Goal: Task Accomplishment & Management: Use online tool/utility

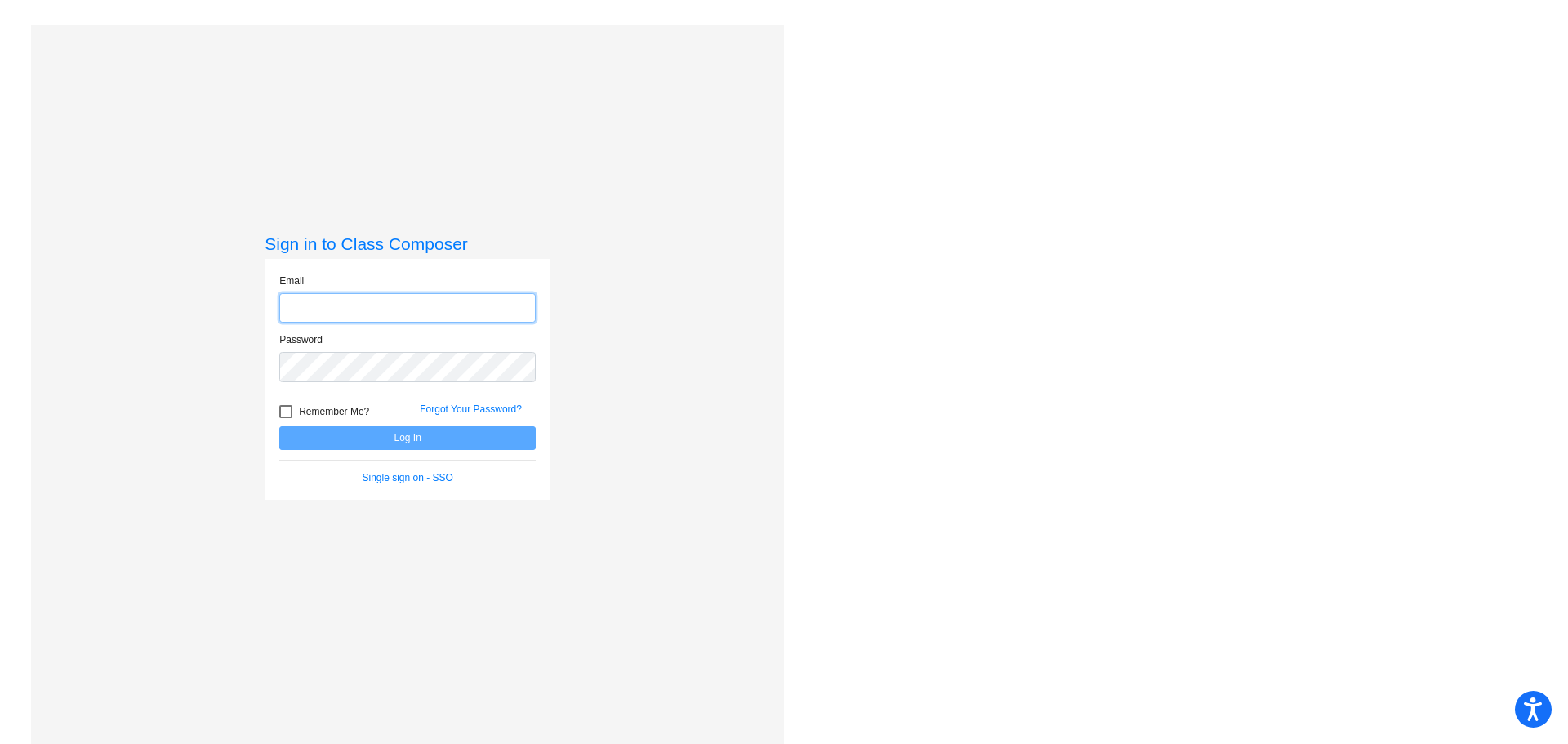
type input "[PERSON_NAME][EMAIL_ADDRESS][DOMAIN_NAME]"
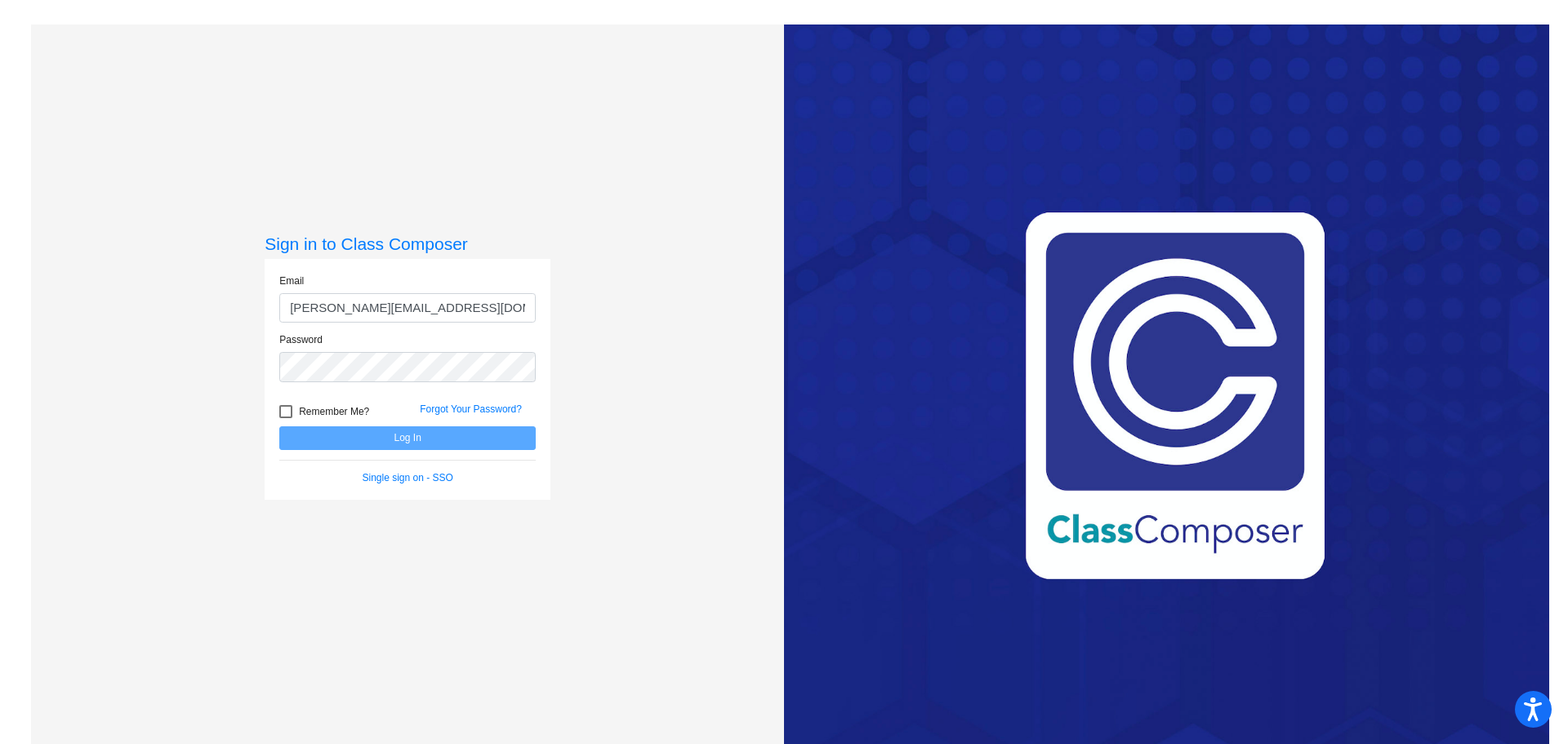
click at [443, 452] on form "Email [PERSON_NAME][EMAIL_ADDRESS][DOMAIN_NAME] Password Remember Me? Forgot Yo…" at bounding box center [408, 379] width 257 height 212
click at [445, 437] on button "Log In" at bounding box center [408, 437] width 257 height 23
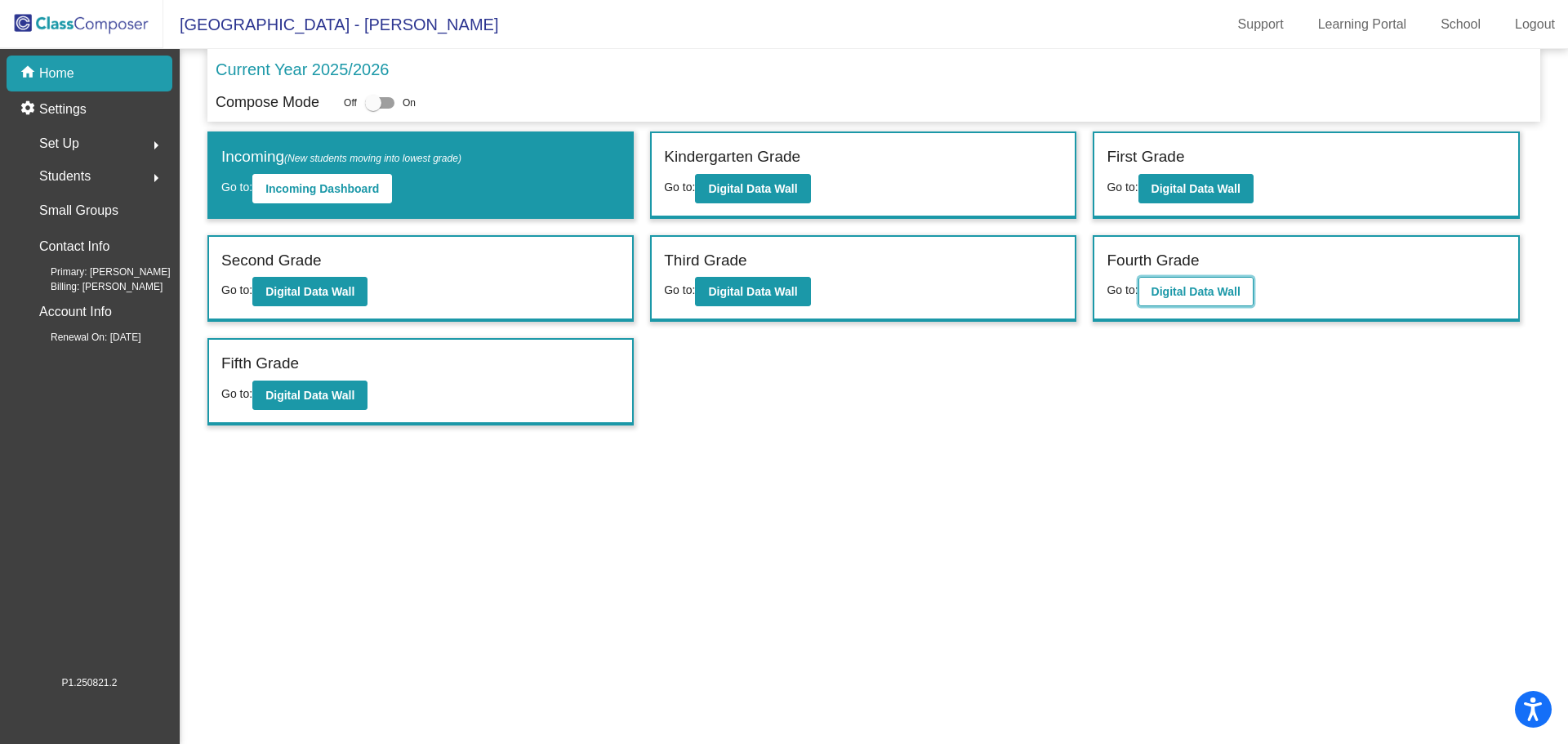
click at [1240, 291] on b "Digital Data Wall" at bounding box center [1195, 292] width 89 height 13
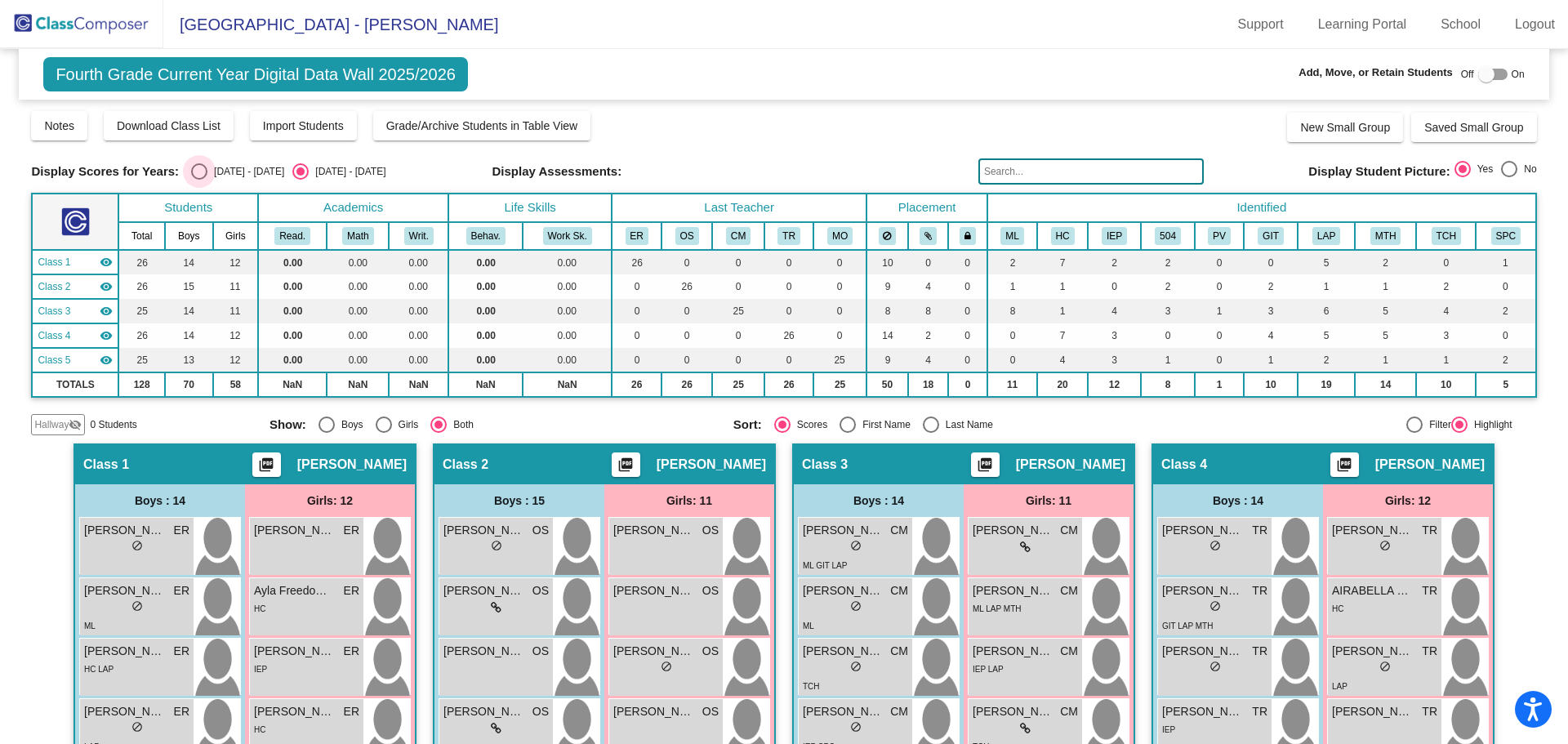
click at [200, 173] on div "Select an option" at bounding box center [199, 172] width 17 height 17
click at [199, 180] on input "[DATE] - [DATE]" at bounding box center [198, 180] width 1 height 1
radio input "true"
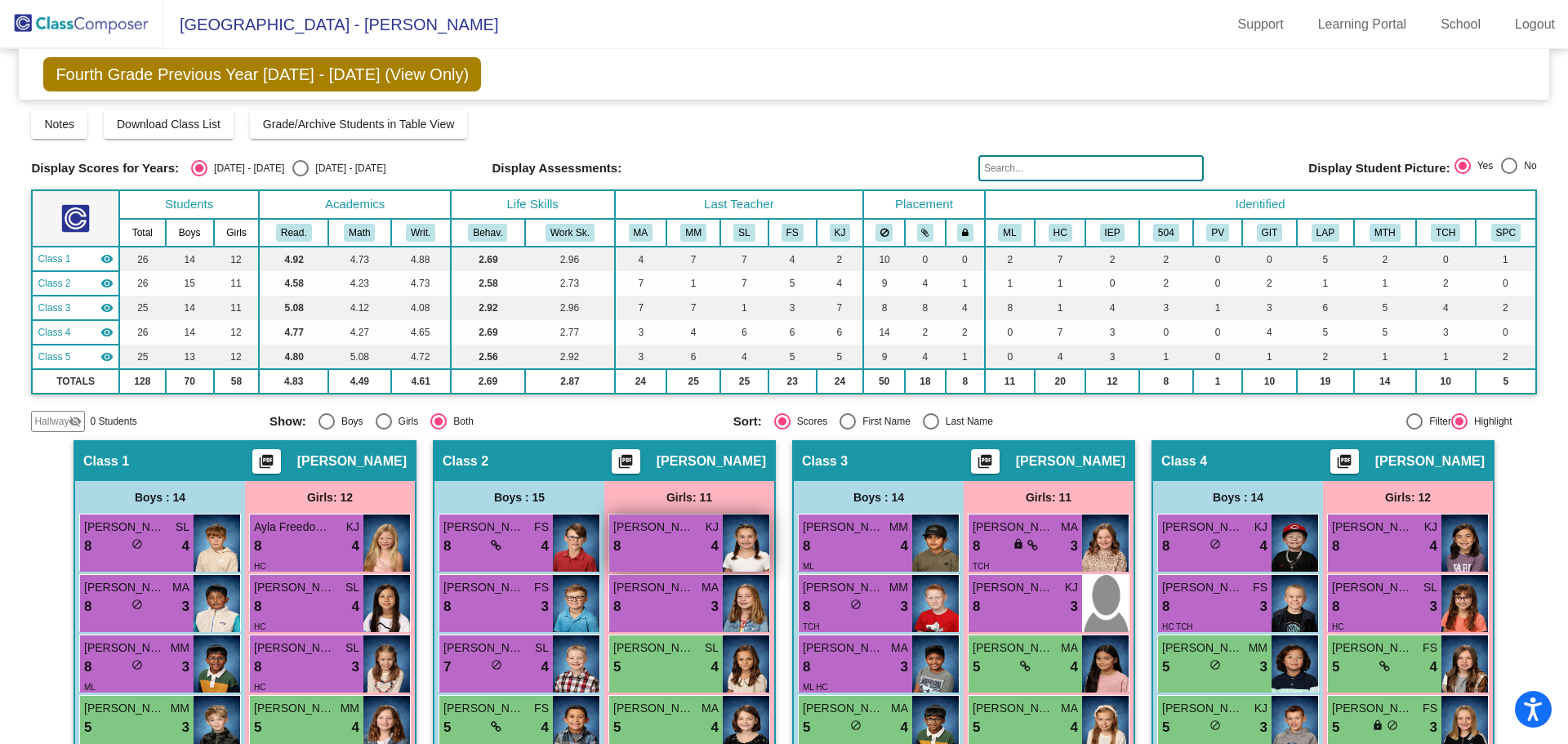
click at [725, 533] on img at bounding box center [746, 542] width 47 height 57
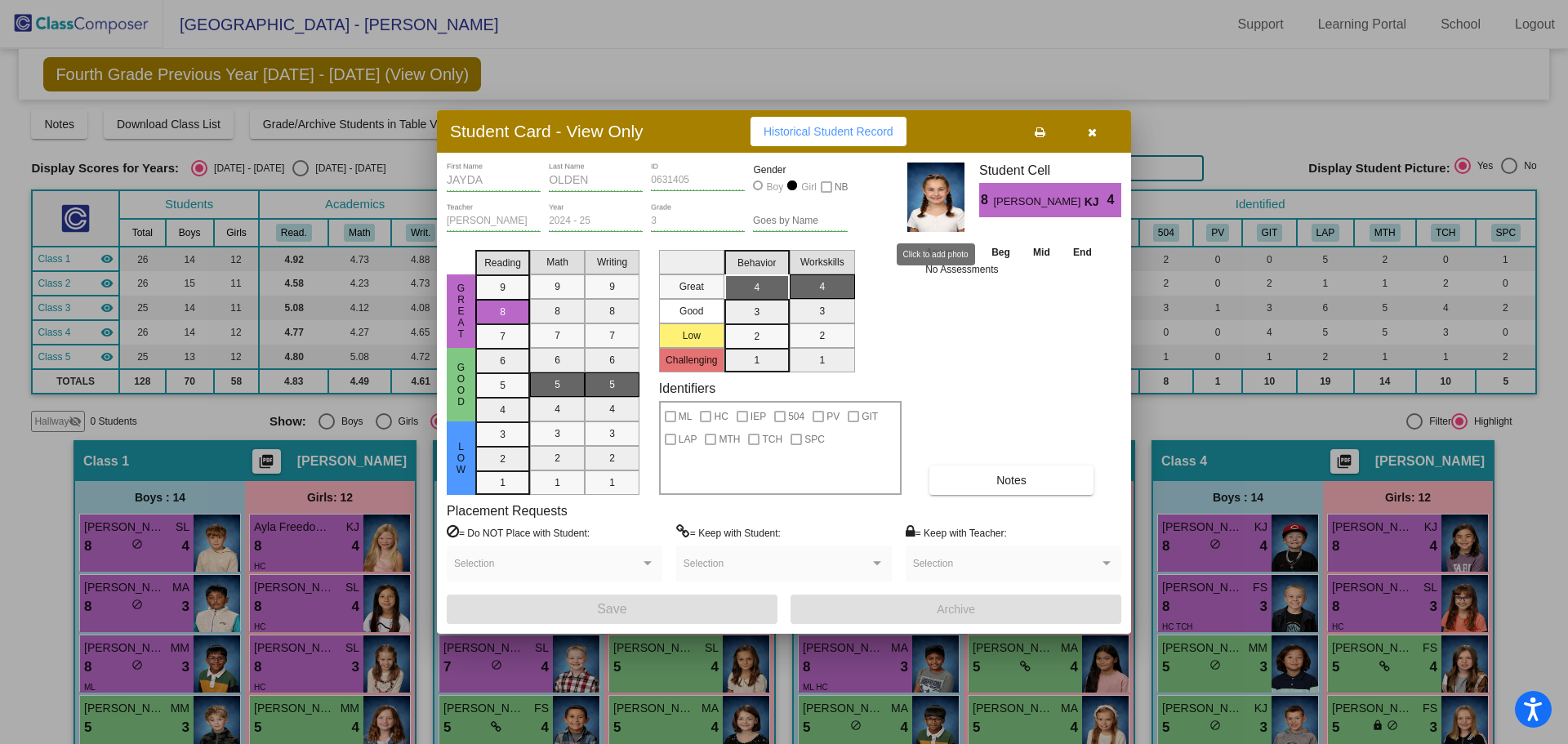
click at [944, 203] on img at bounding box center [935, 197] width 58 height 69
click at [1091, 132] on icon "button" at bounding box center [1092, 132] width 9 height 12
